Goal: Task Accomplishment & Management: Manage account settings

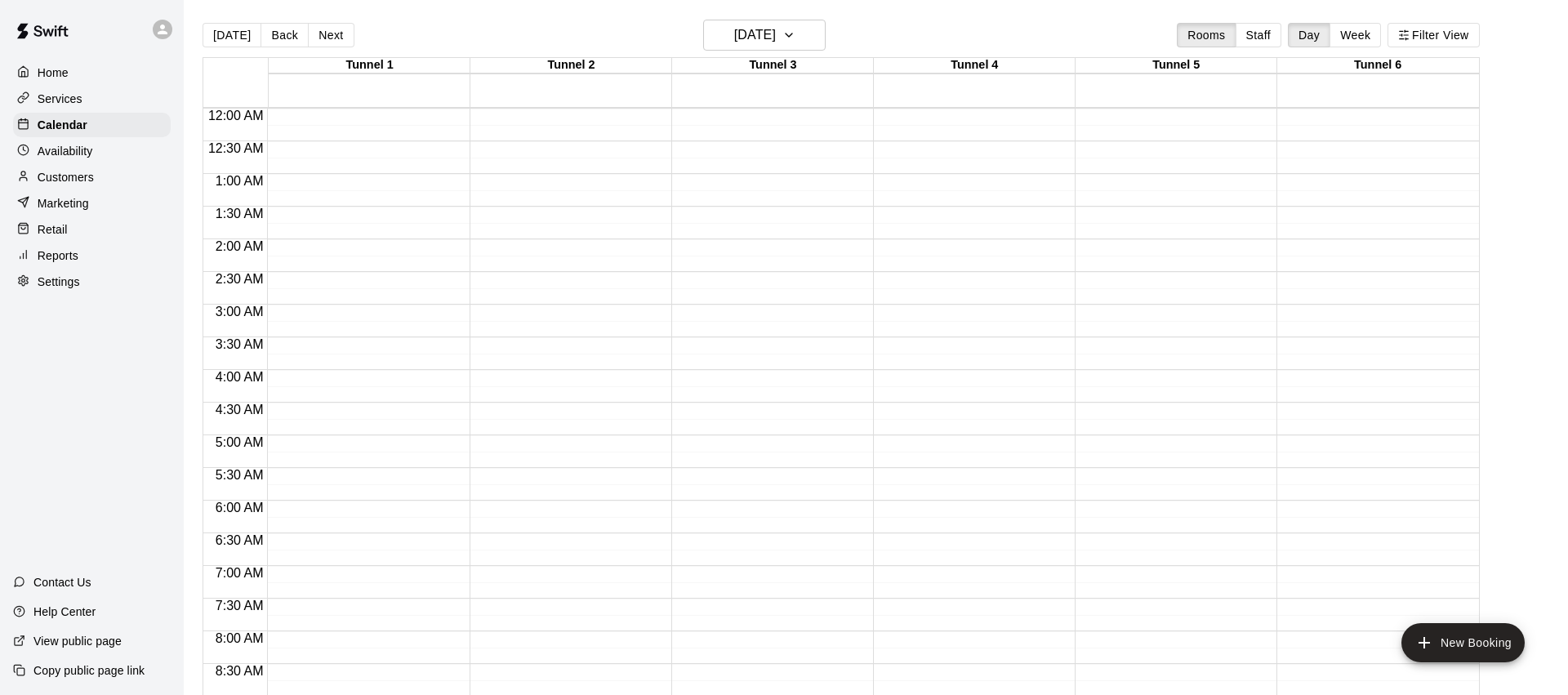
scroll to position [895, 0]
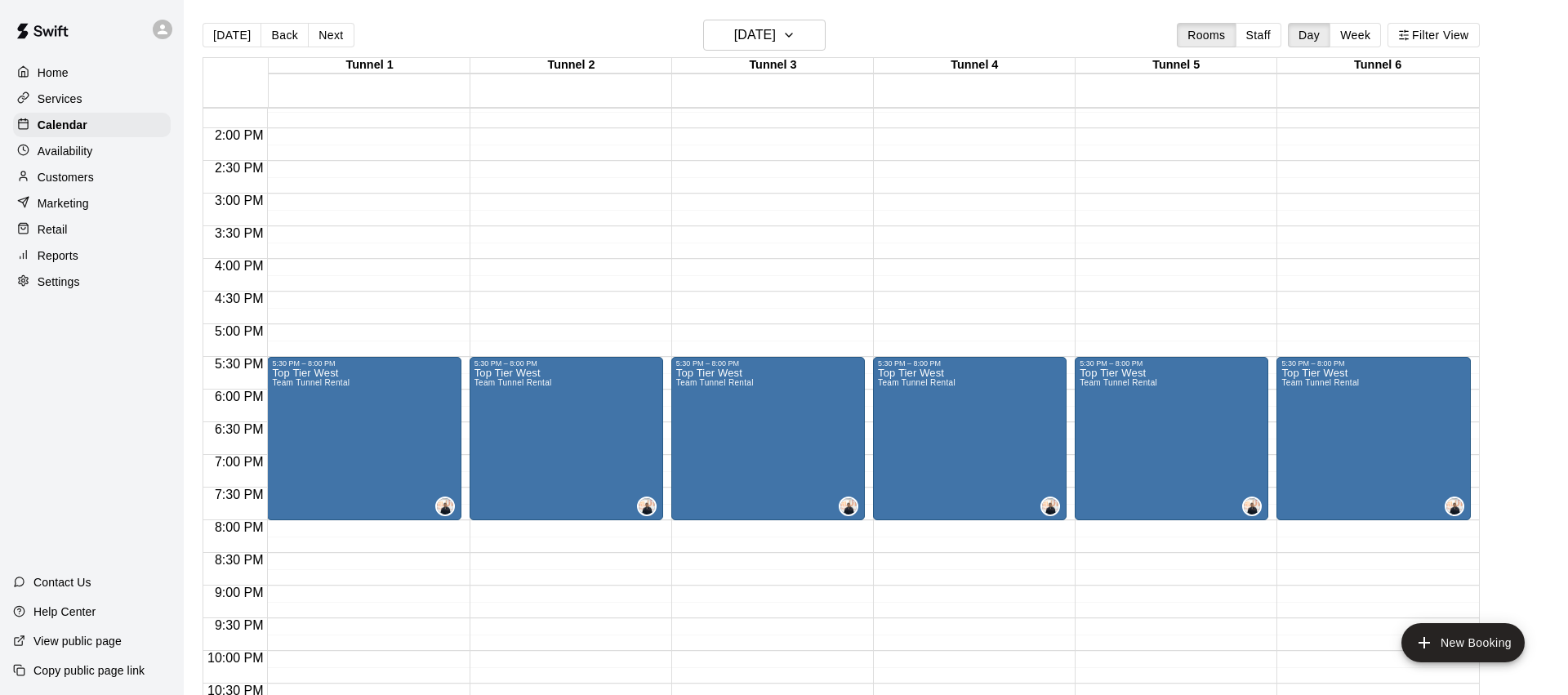
click at [47, 173] on p "Customers" at bounding box center [66, 177] width 57 height 17
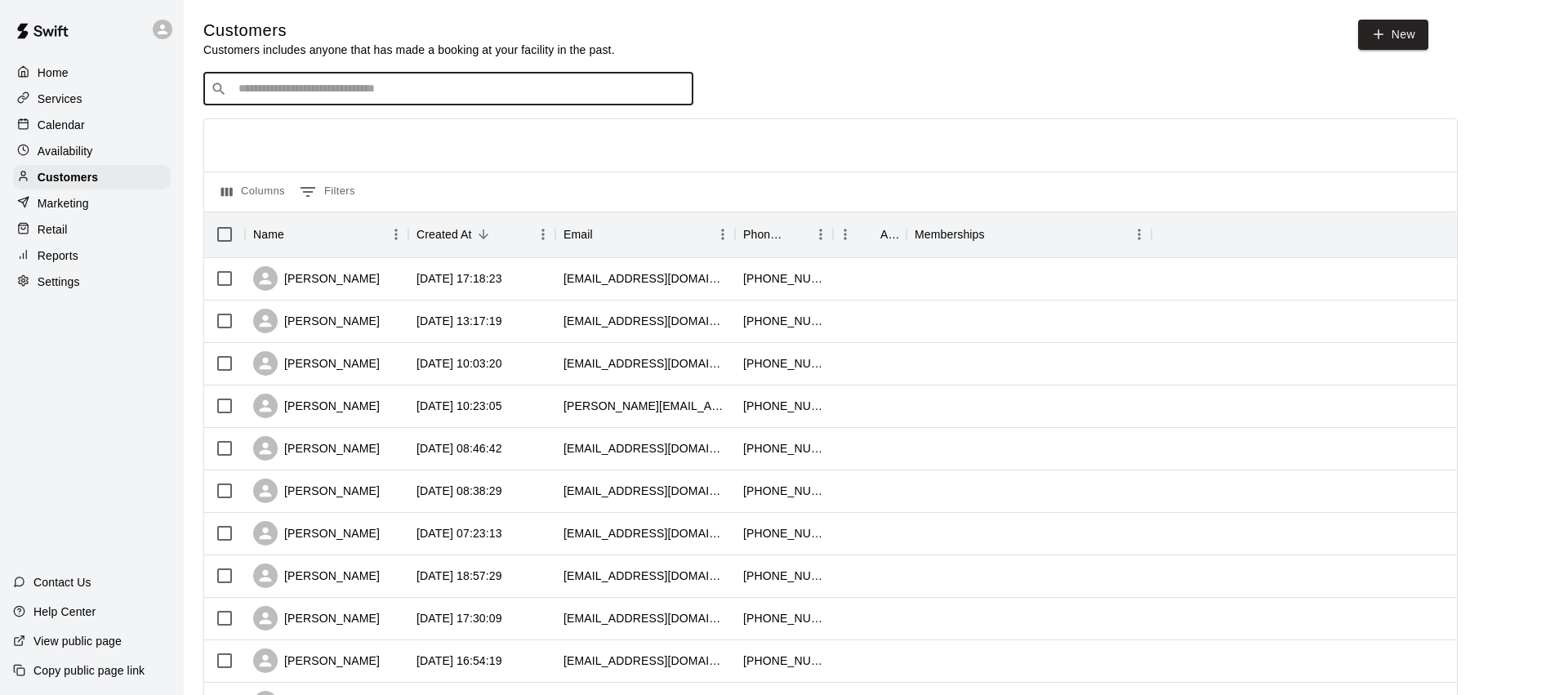
click at [300, 84] on input "Search customers by name or email" at bounding box center [460, 89] width 452 height 17
paste input "**********"
type input "**********"
click at [427, 77] on div "**********" at bounding box center [448, 88] width 490 height 32
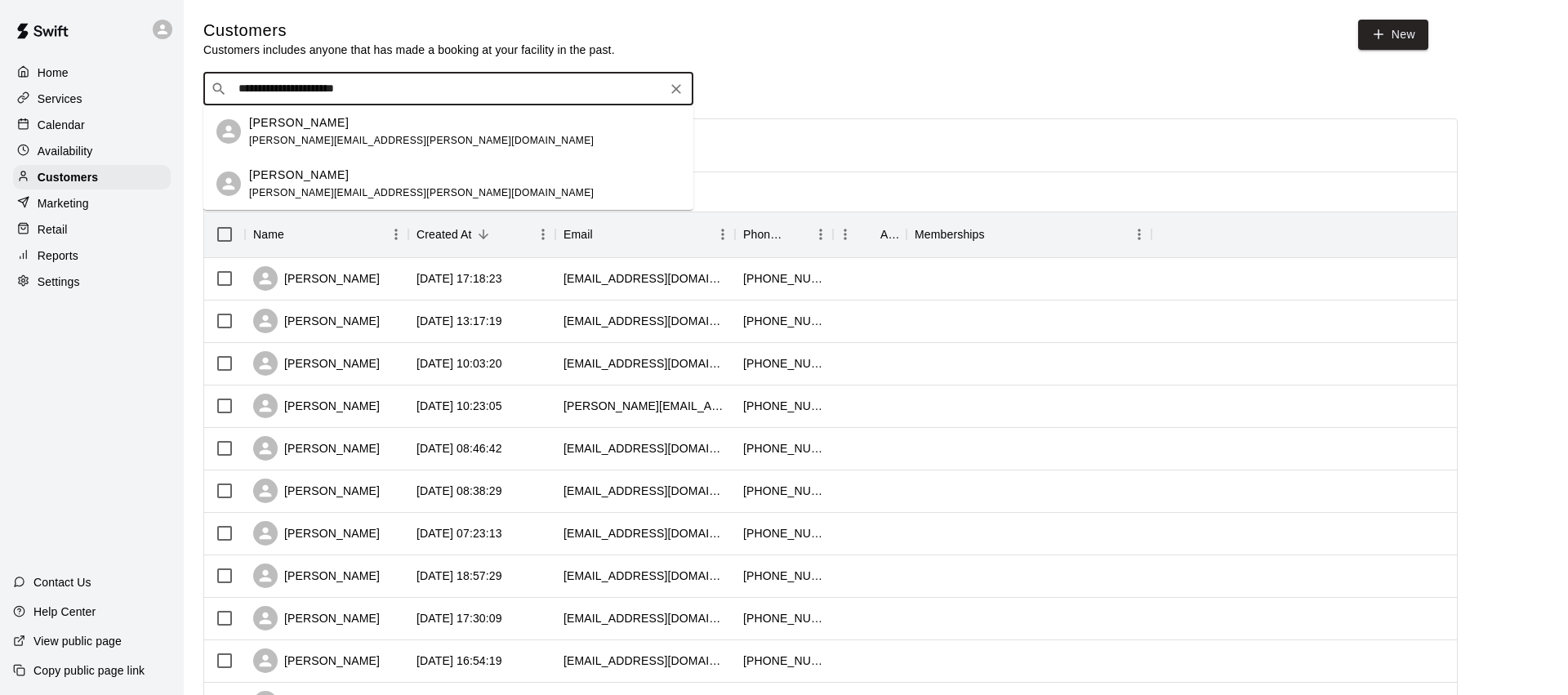
click at [361, 134] on div "[PERSON_NAME] [PERSON_NAME][EMAIL_ADDRESS][PERSON_NAME][DOMAIN_NAME]" at bounding box center [465, 132] width 431 height 35
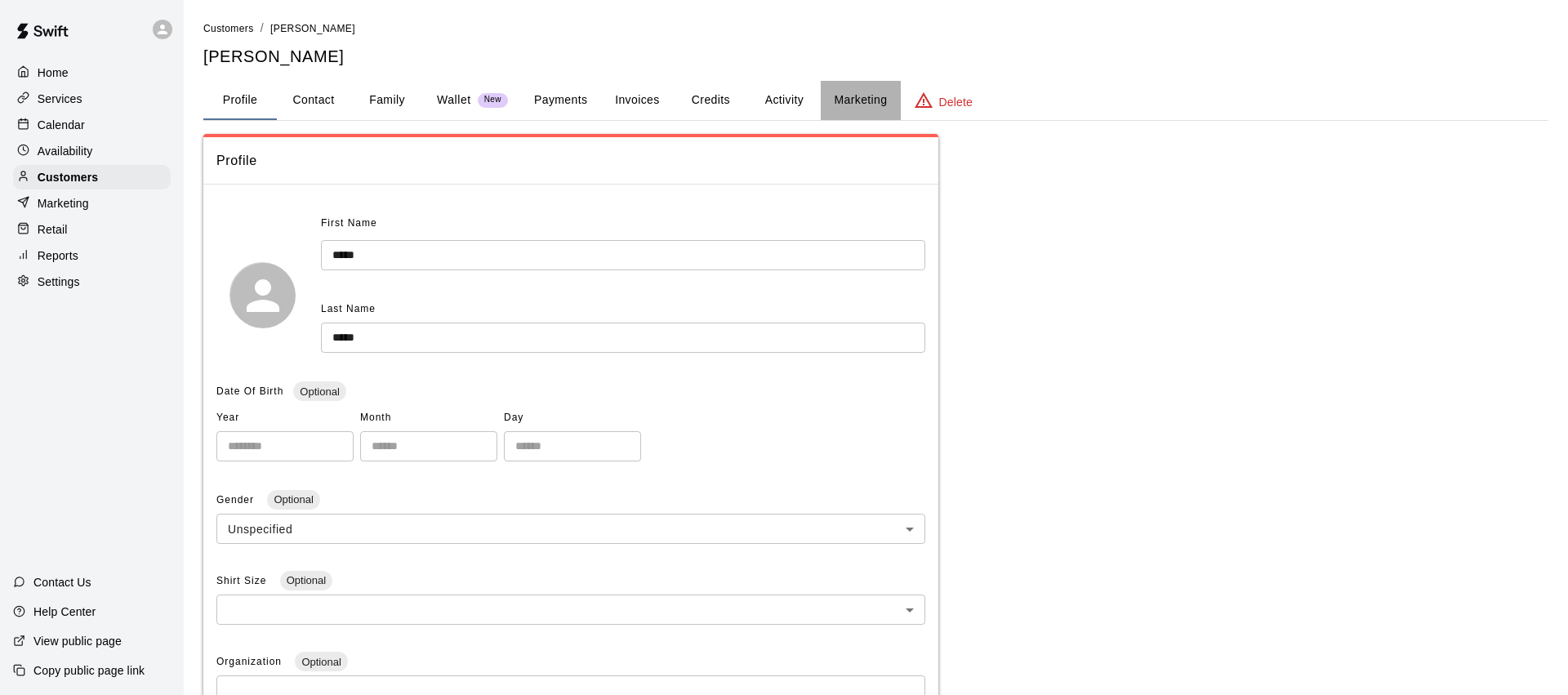
drag, startPoint x: 858, startPoint y: 98, endPoint x: 755, endPoint y: 310, distance: 235.7
click at [857, 98] on button "Marketing" at bounding box center [860, 100] width 79 height 39
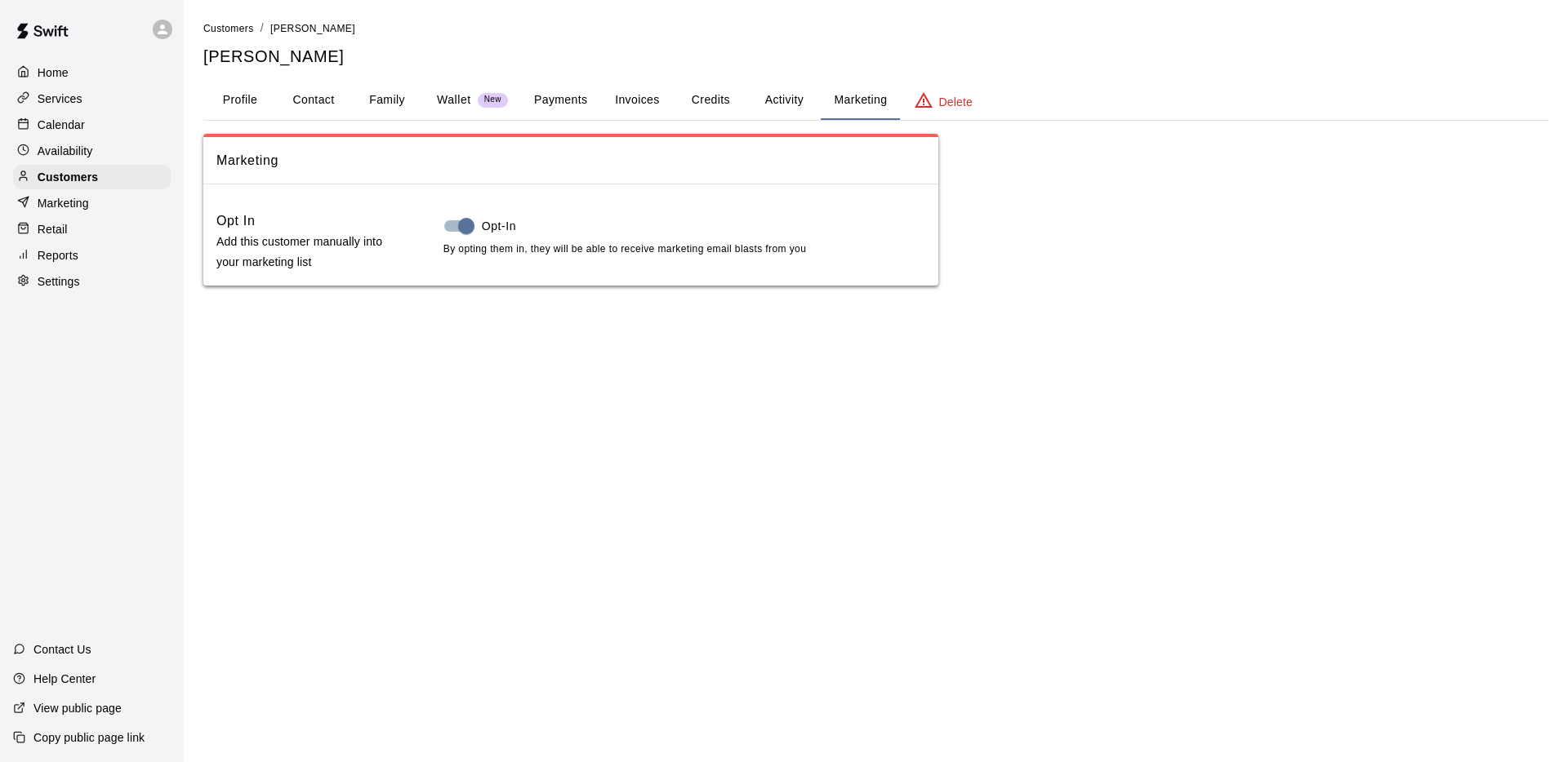
click at [230, 106] on button "Profile" at bounding box center [240, 100] width 73 height 39
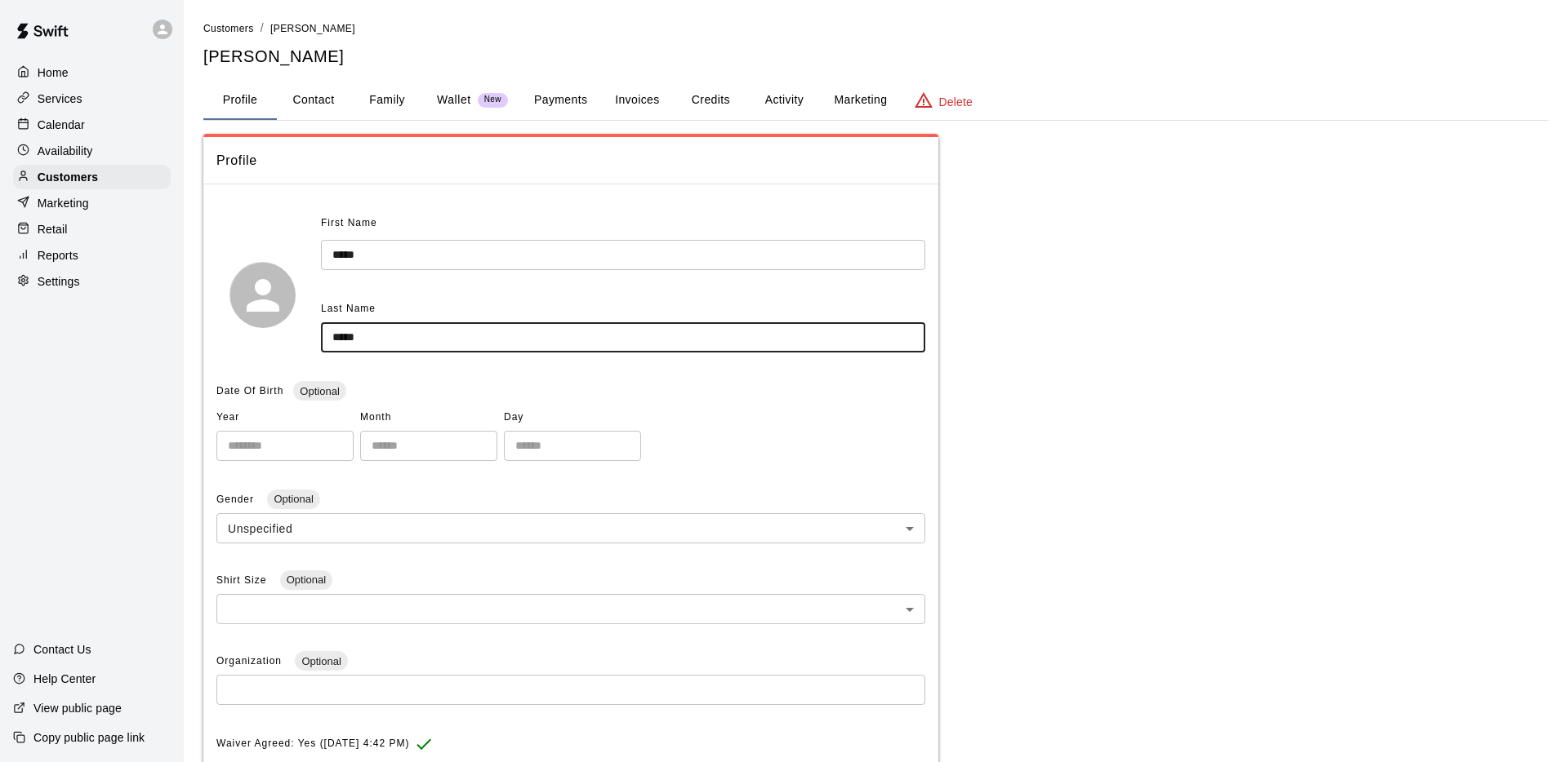
click at [359, 341] on input "*****" at bounding box center [623, 337] width 604 height 30
click at [85, 125] on div "Calendar" at bounding box center [92, 125] width 158 height 24
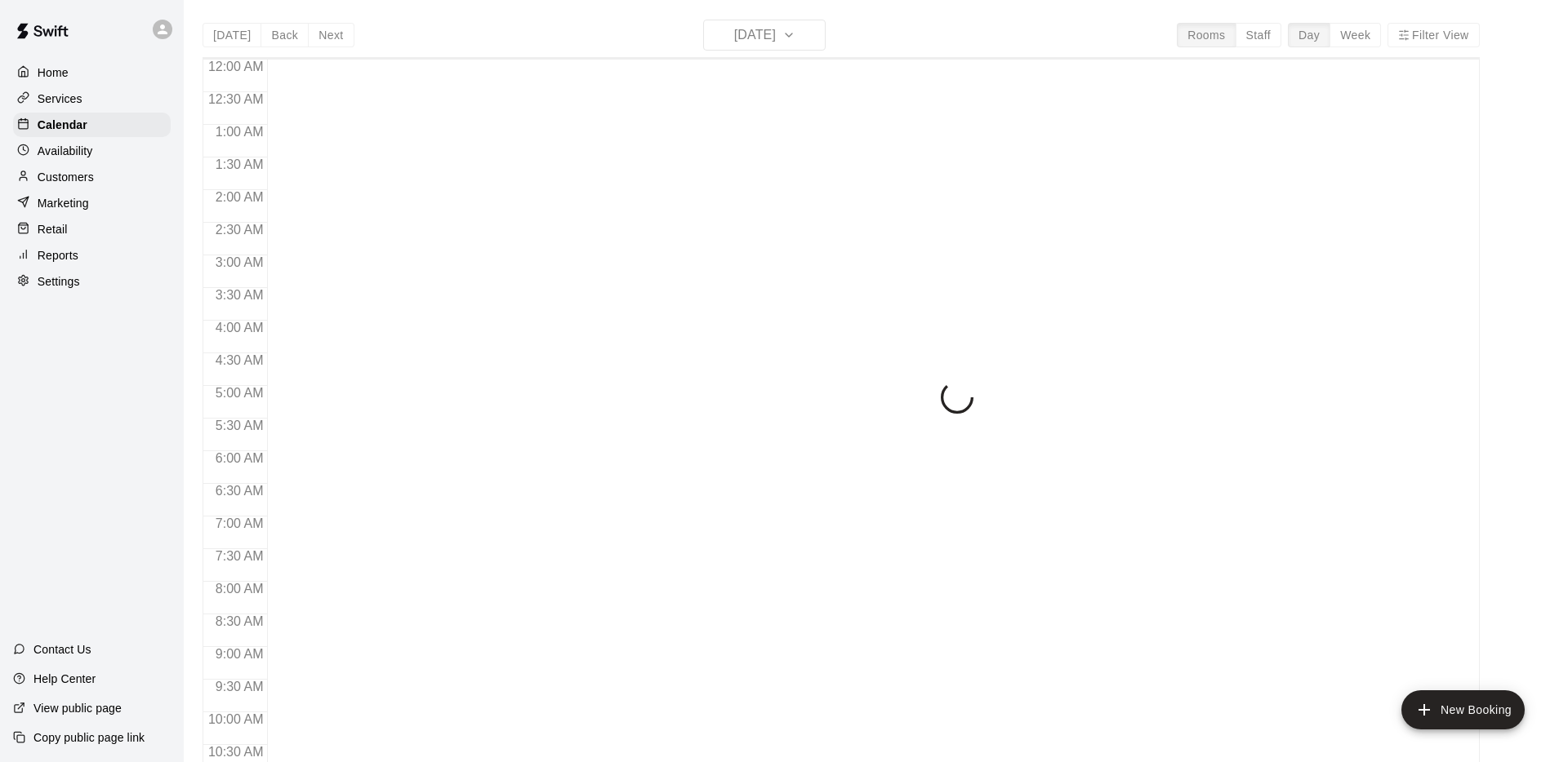
scroll to position [680, 0]
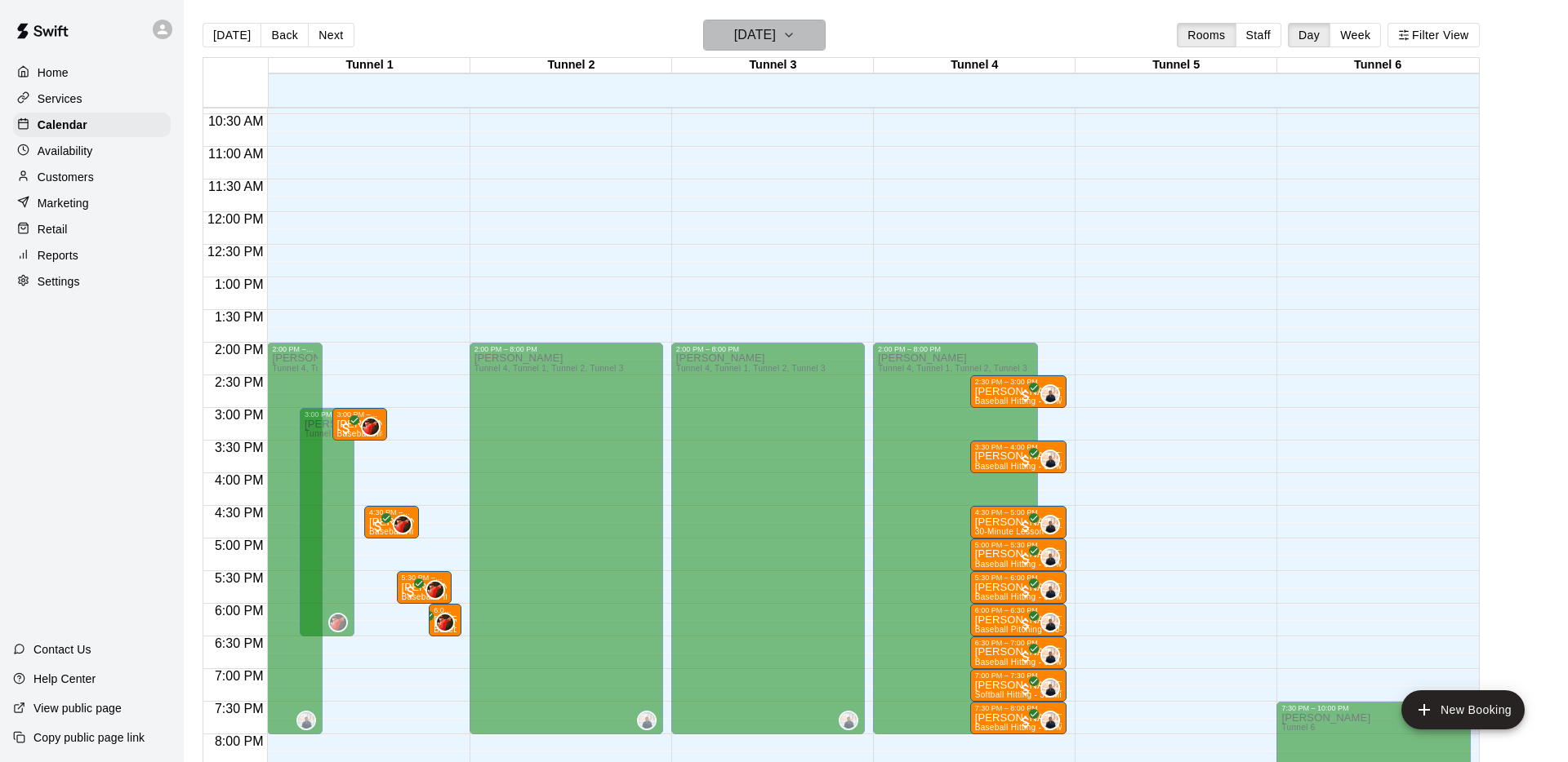
click at [819, 34] on button "[DATE]" at bounding box center [764, 35] width 122 height 31
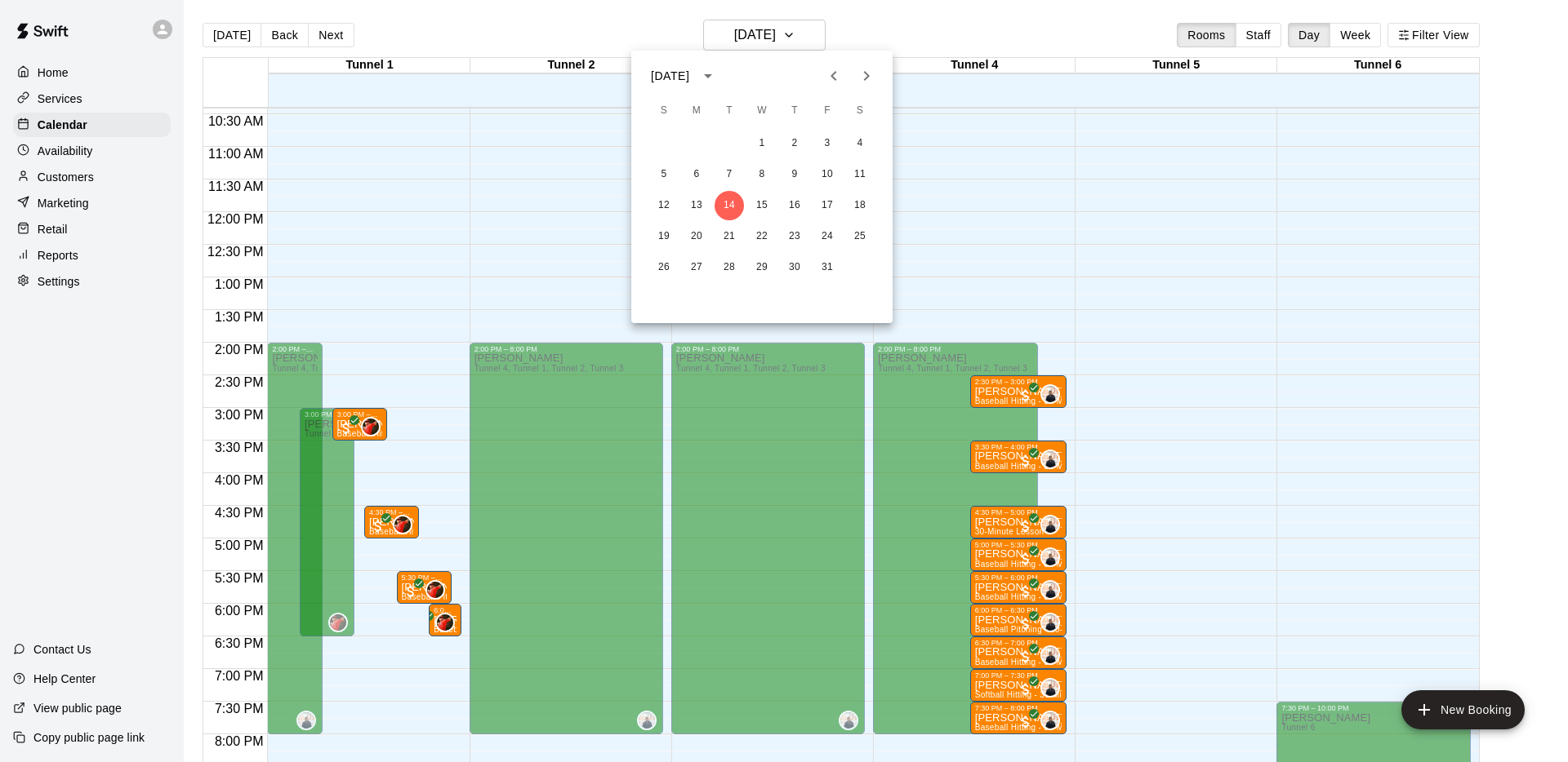
click at [864, 82] on icon "Next month" at bounding box center [866, 76] width 20 height 20
drag, startPoint x: 864, startPoint y: 170, endPoint x: 836, endPoint y: 184, distance: 31.3
click at [864, 170] on button "8" at bounding box center [860, 175] width 29 height 29
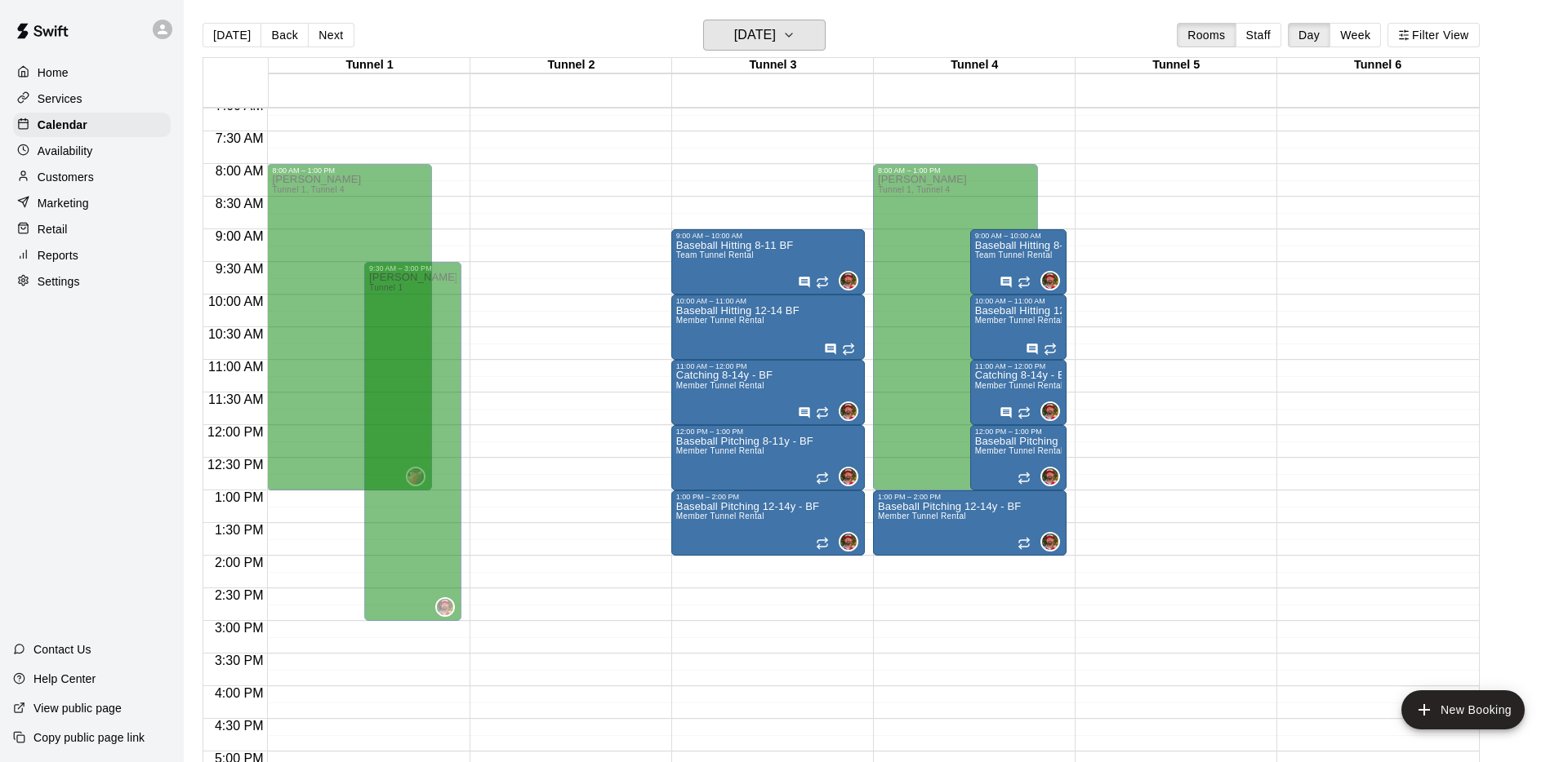
scroll to position [448, 0]
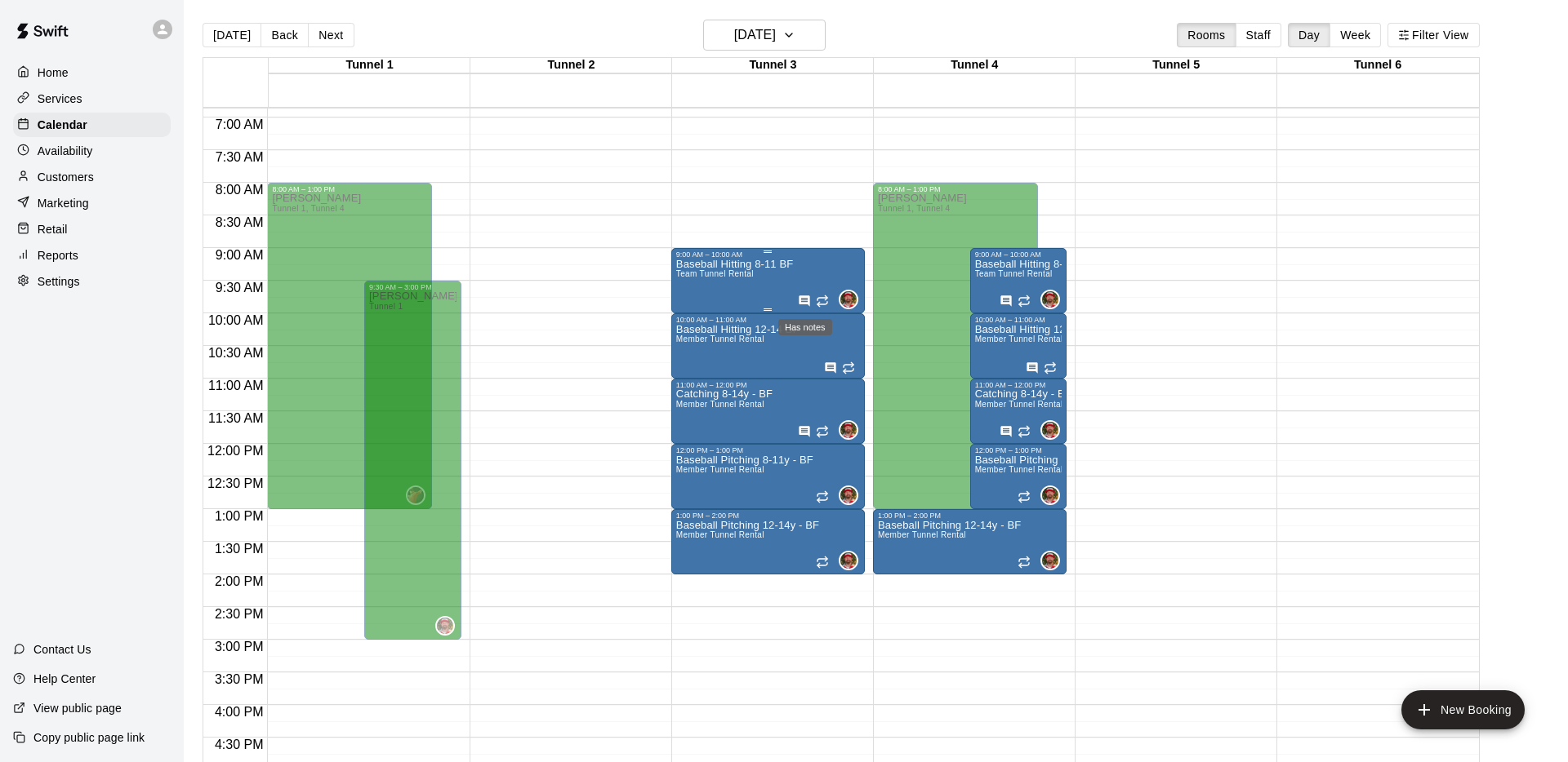
click at [803, 300] on icon "Has notes" at bounding box center [804, 301] width 11 height 11
click at [816, 315] on icon "edit" at bounding box center [816, 312] width 20 height 20
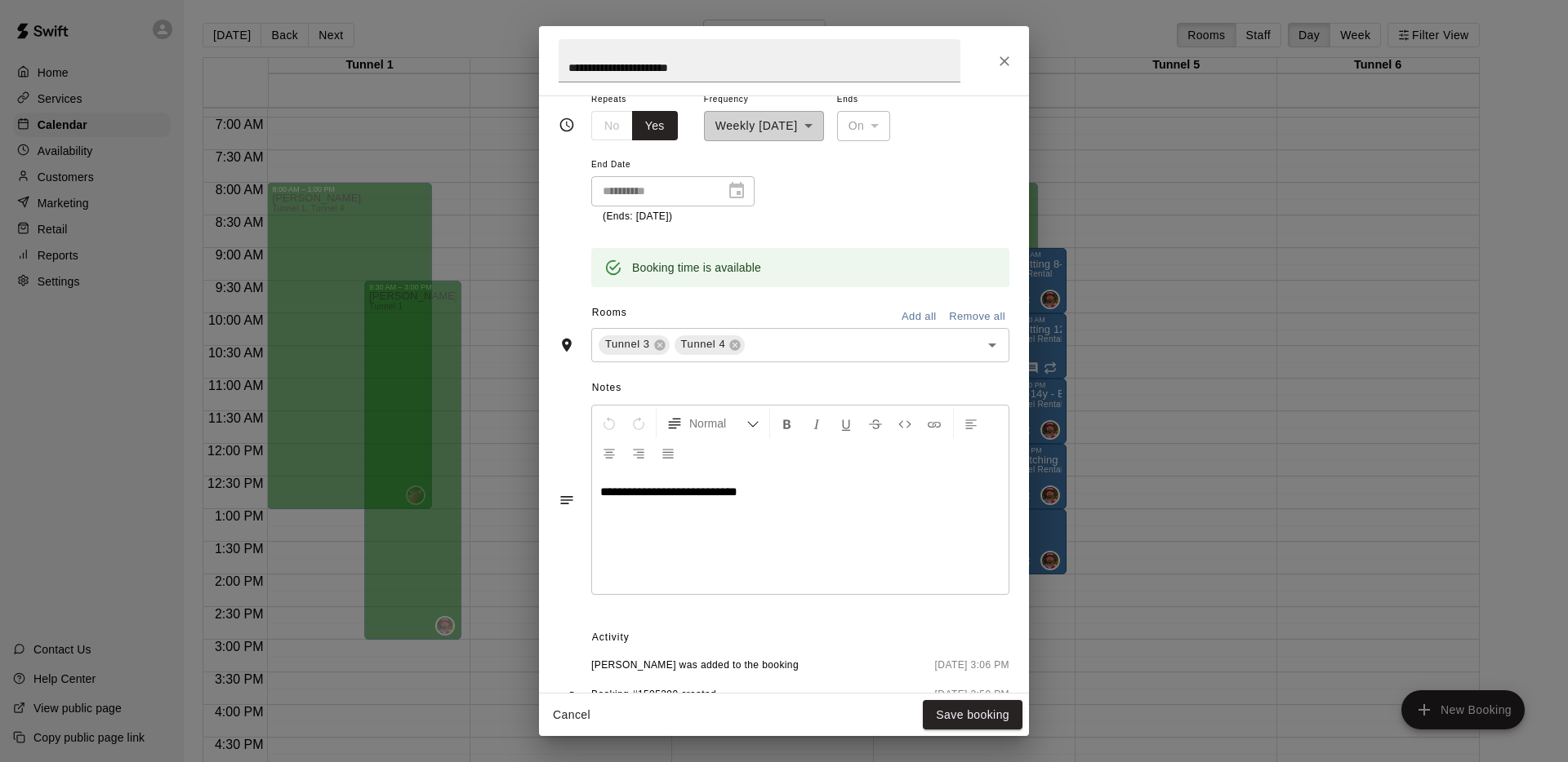
scroll to position [332, 0]
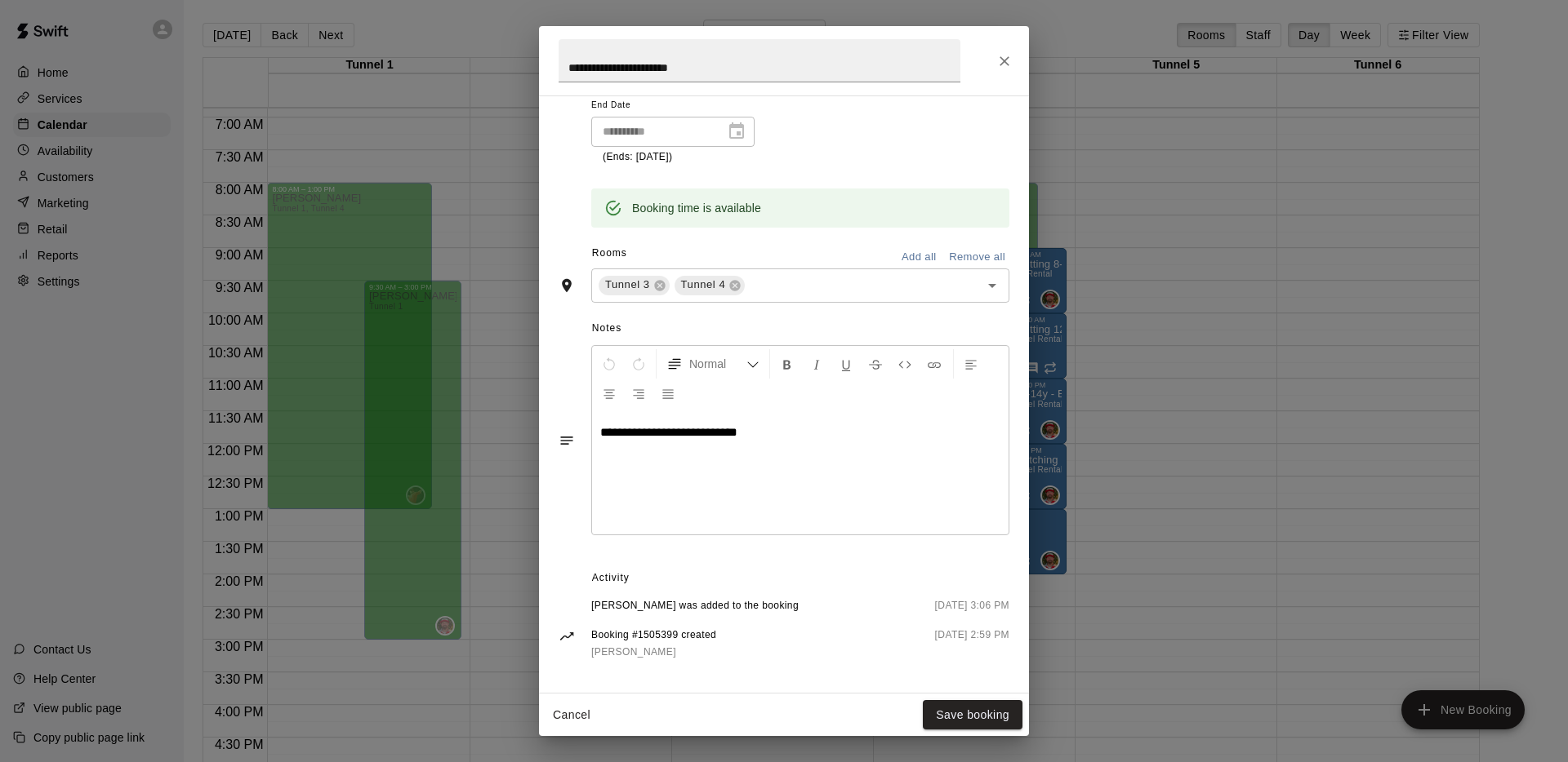
click at [1003, 57] on icon "Close" at bounding box center [1004, 61] width 17 height 17
